Goal: Find specific page/section: Find specific page/section

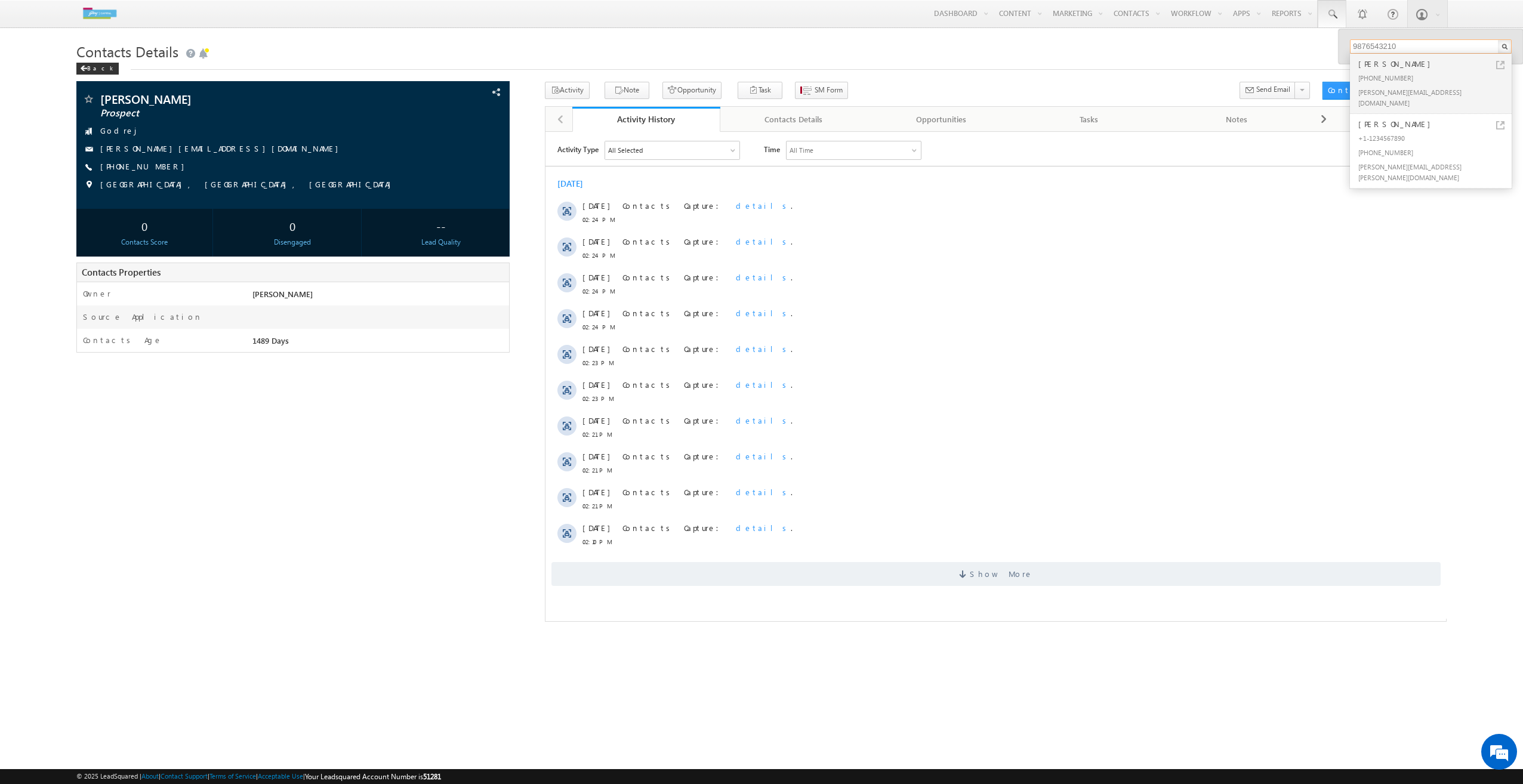
click at [1398, 53] on input "9876543210" at bounding box center [1431, 46] width 162 height 14
type input "8076397901"
click at [1374, 68] on div "[PERSON_NAME]" at bounding box center [1435, 64] width 160 height 13
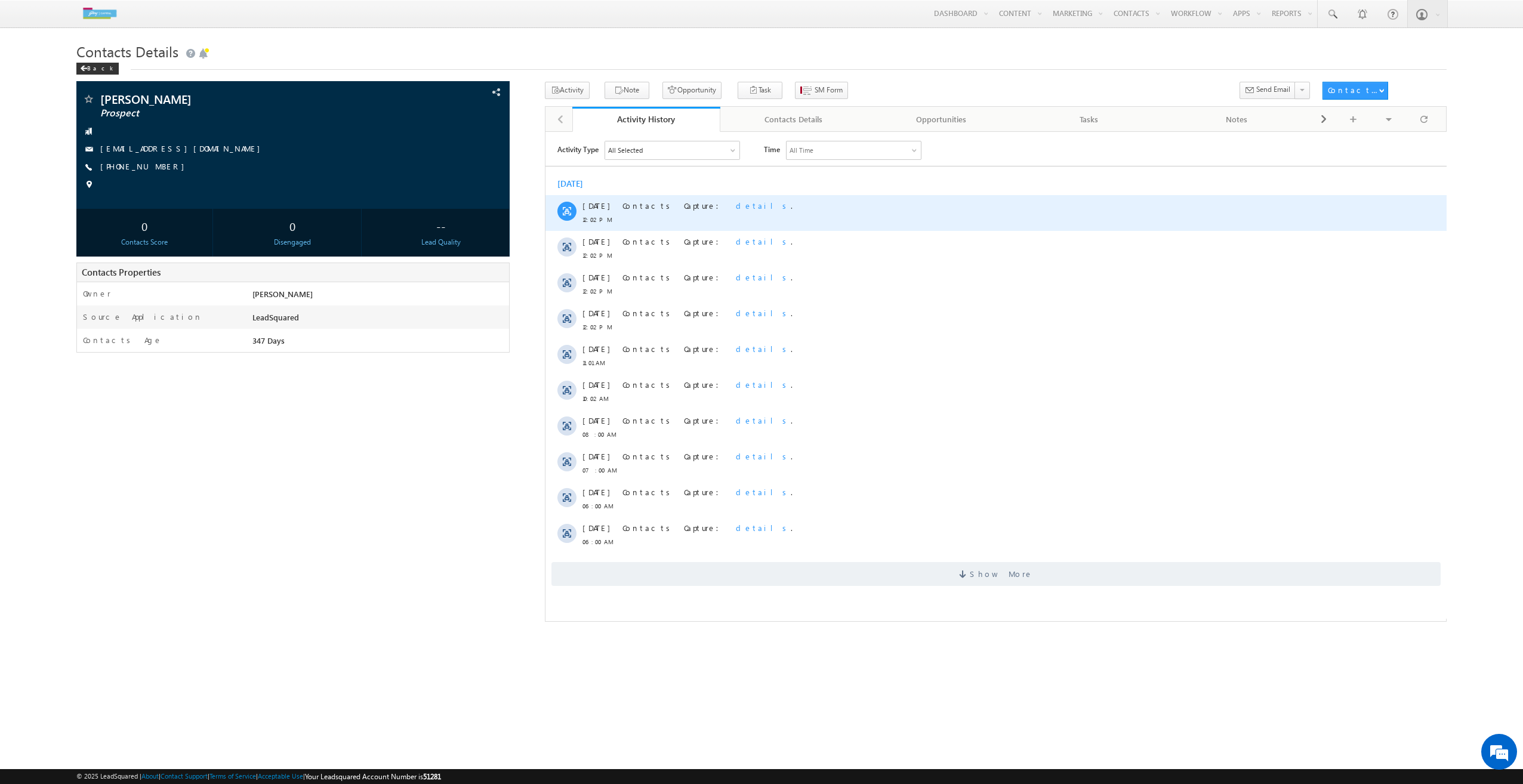
click at [735, 206] on span "details" at bounding box center [763, 205] width 55 height 10
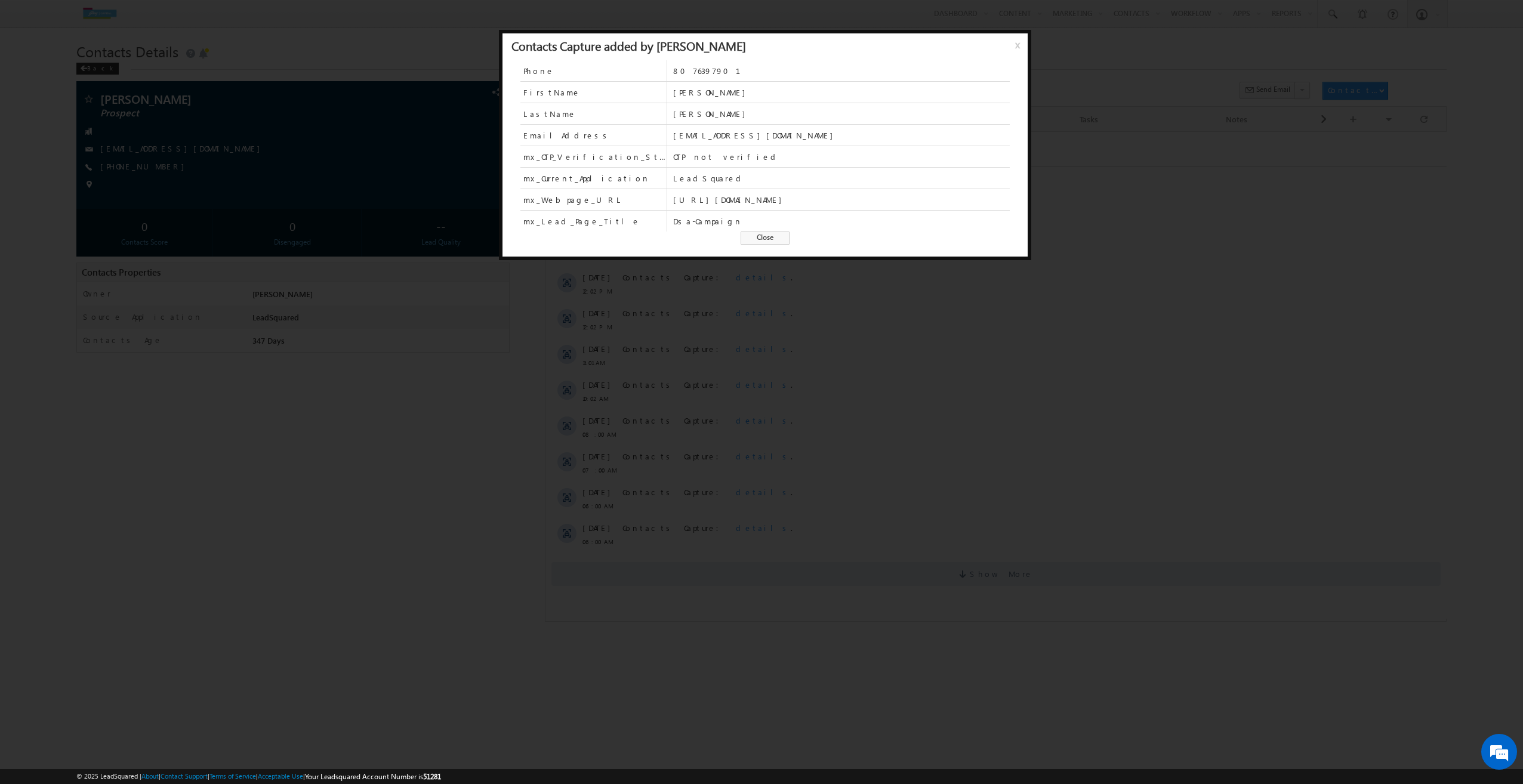
click at [757, 235] on span "Close" at bounding box center [765, 238] width 49 height 13
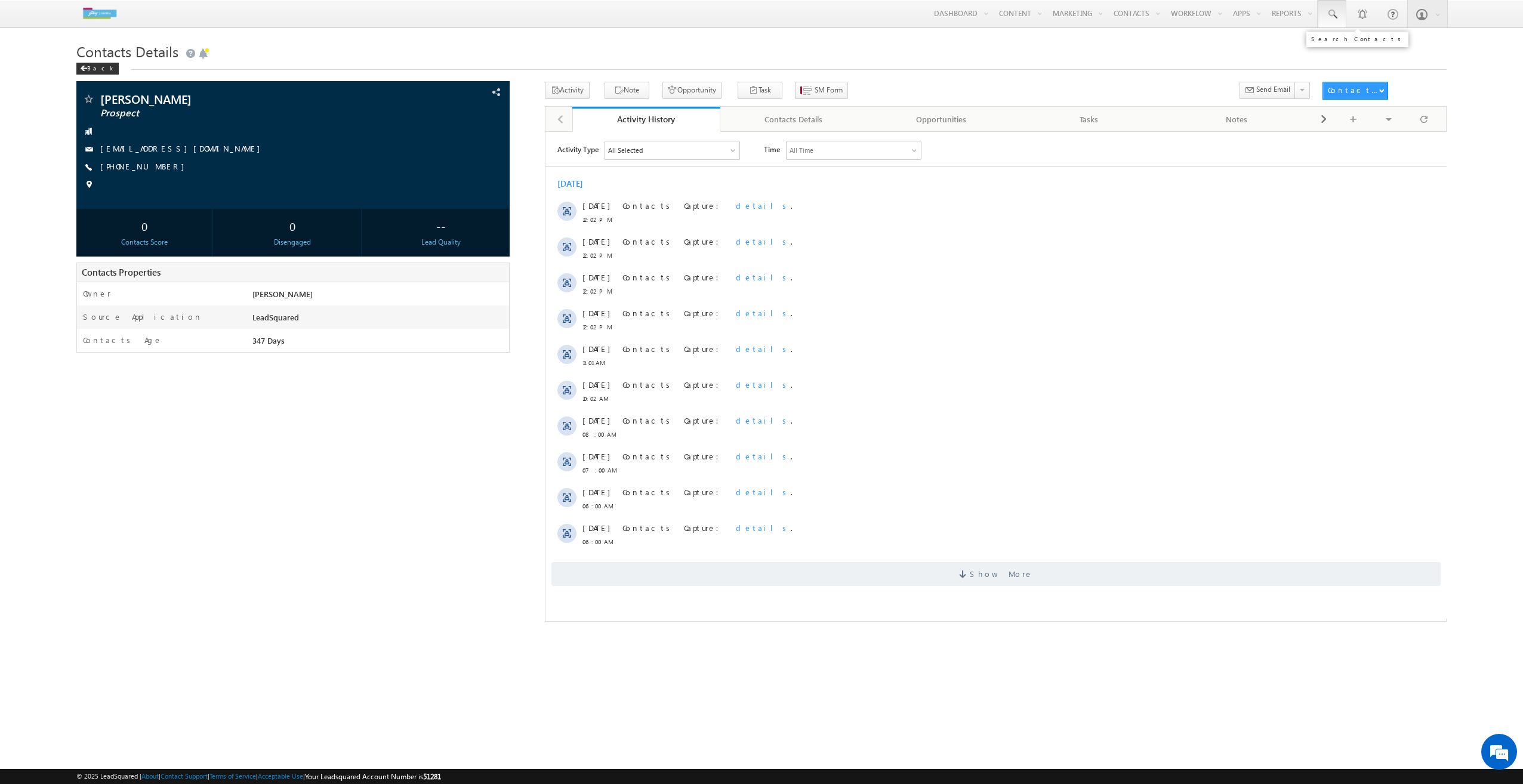
click at [1335, 17] on span at bounding box center [1331, 14] width 12 height 12
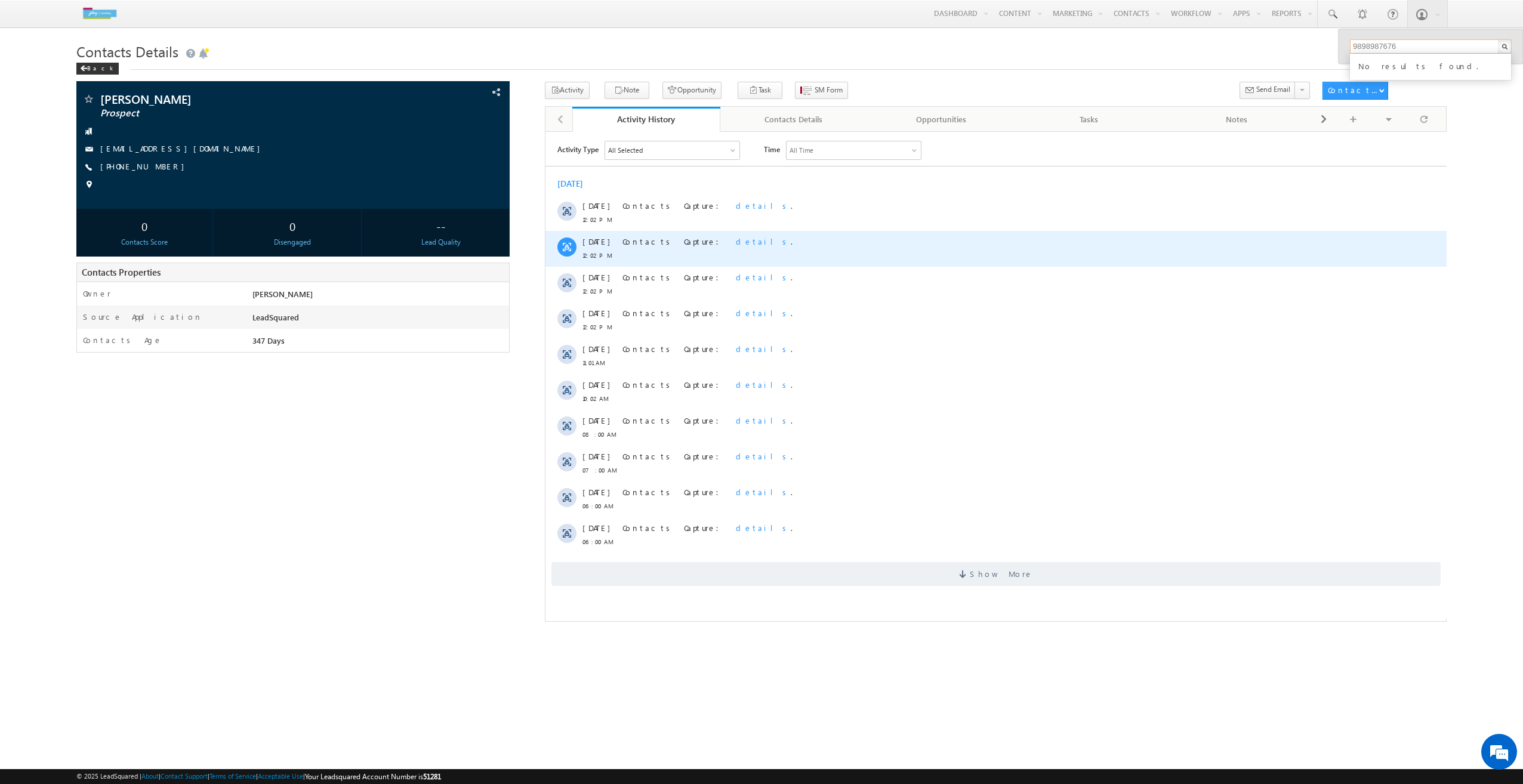
type input "9898987676"
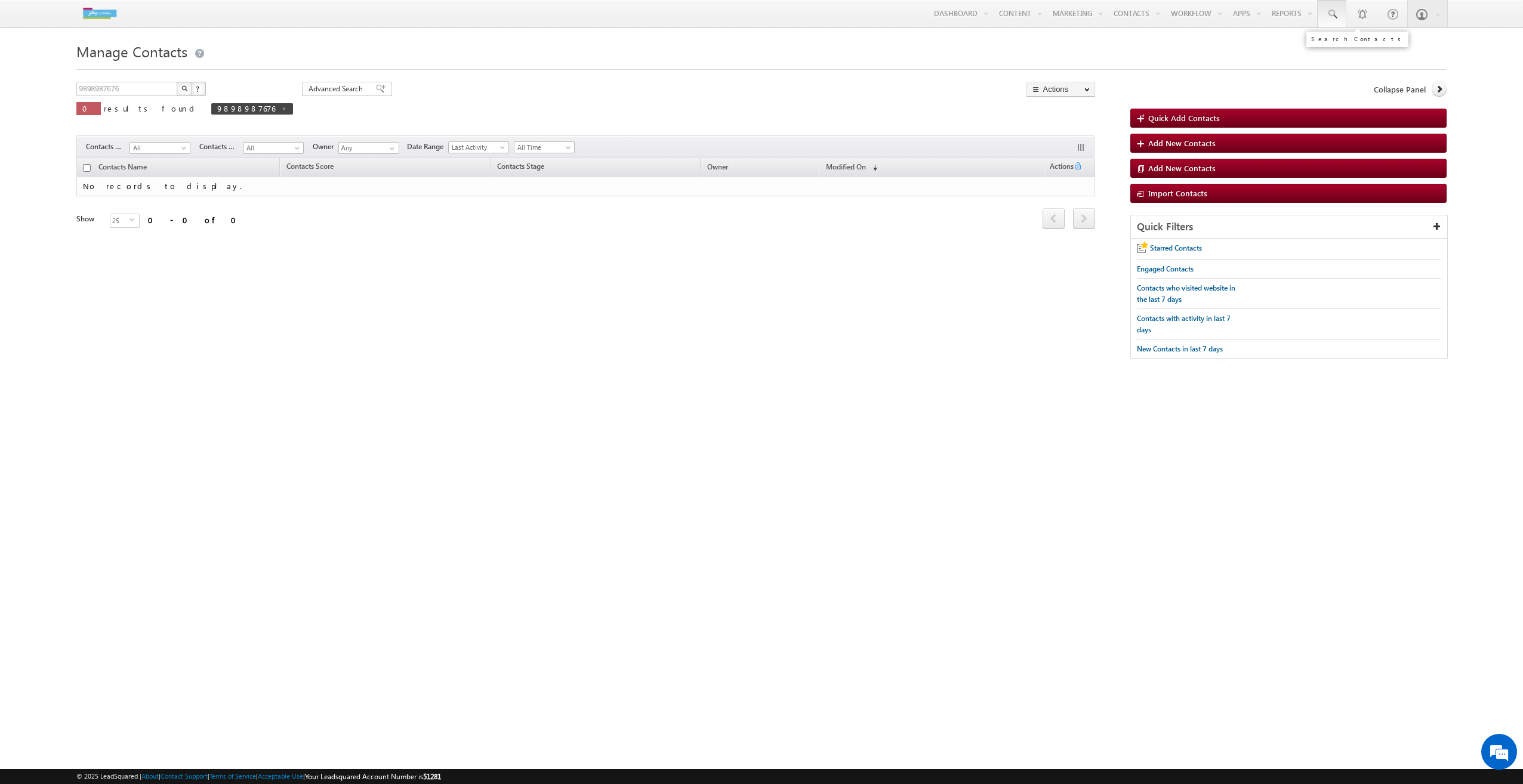
click at [1331, 16] on span at bounding box center [1331, 14] width 12 height 12
type input "7290009706"
click at [1374, 65] on div "Manoj Sain" at bounding box center [1435, 64] width 160 height 13
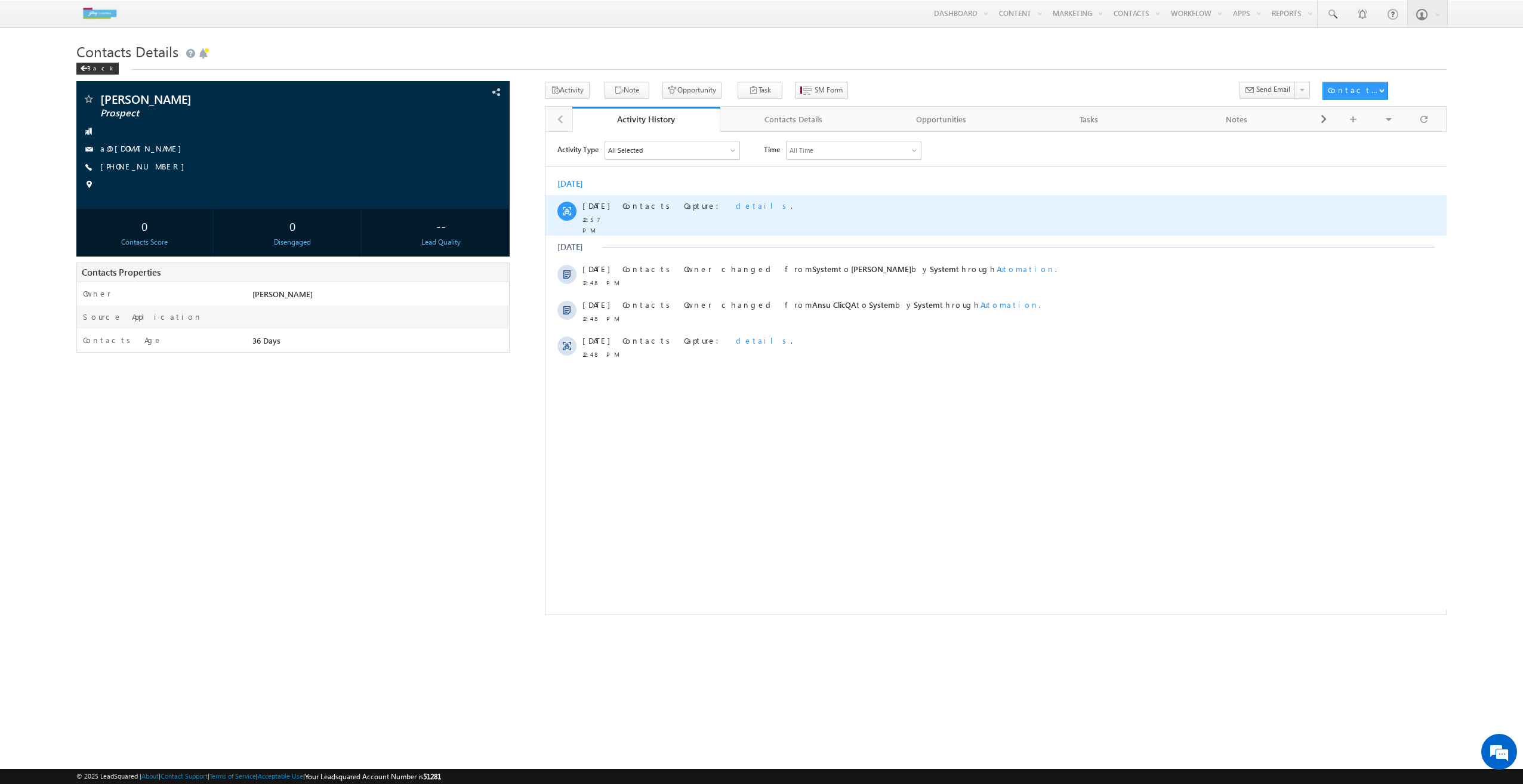
click at [735, 200] on span "details" at bounding box center [763, 205] width 55 height 10
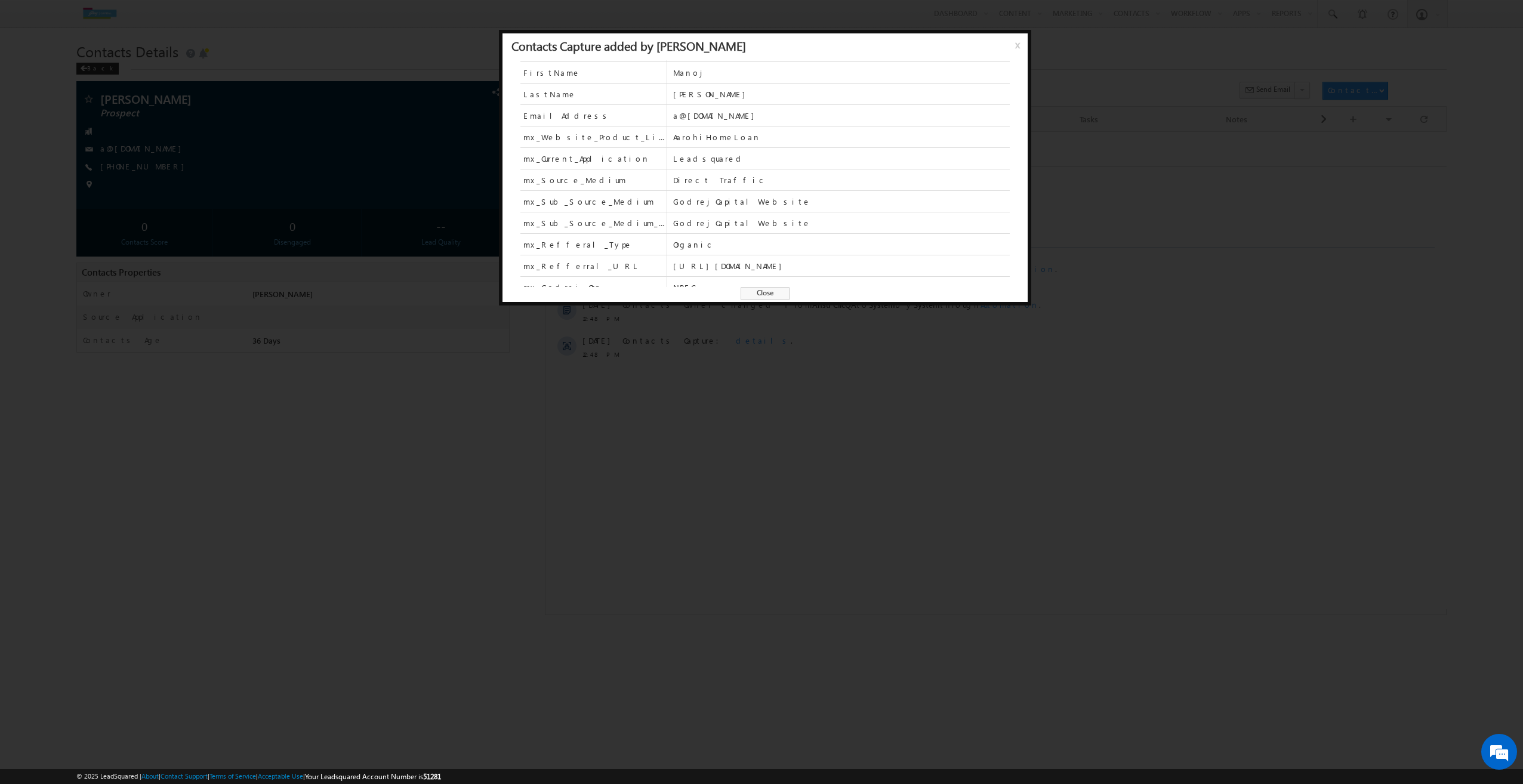
scroll to position [31, 0]
click at [750, 295] on span "Close" at bounding box center [765, 293] width 49 height 13
